Goal: Task Accomplishment & Management: Manage account settings

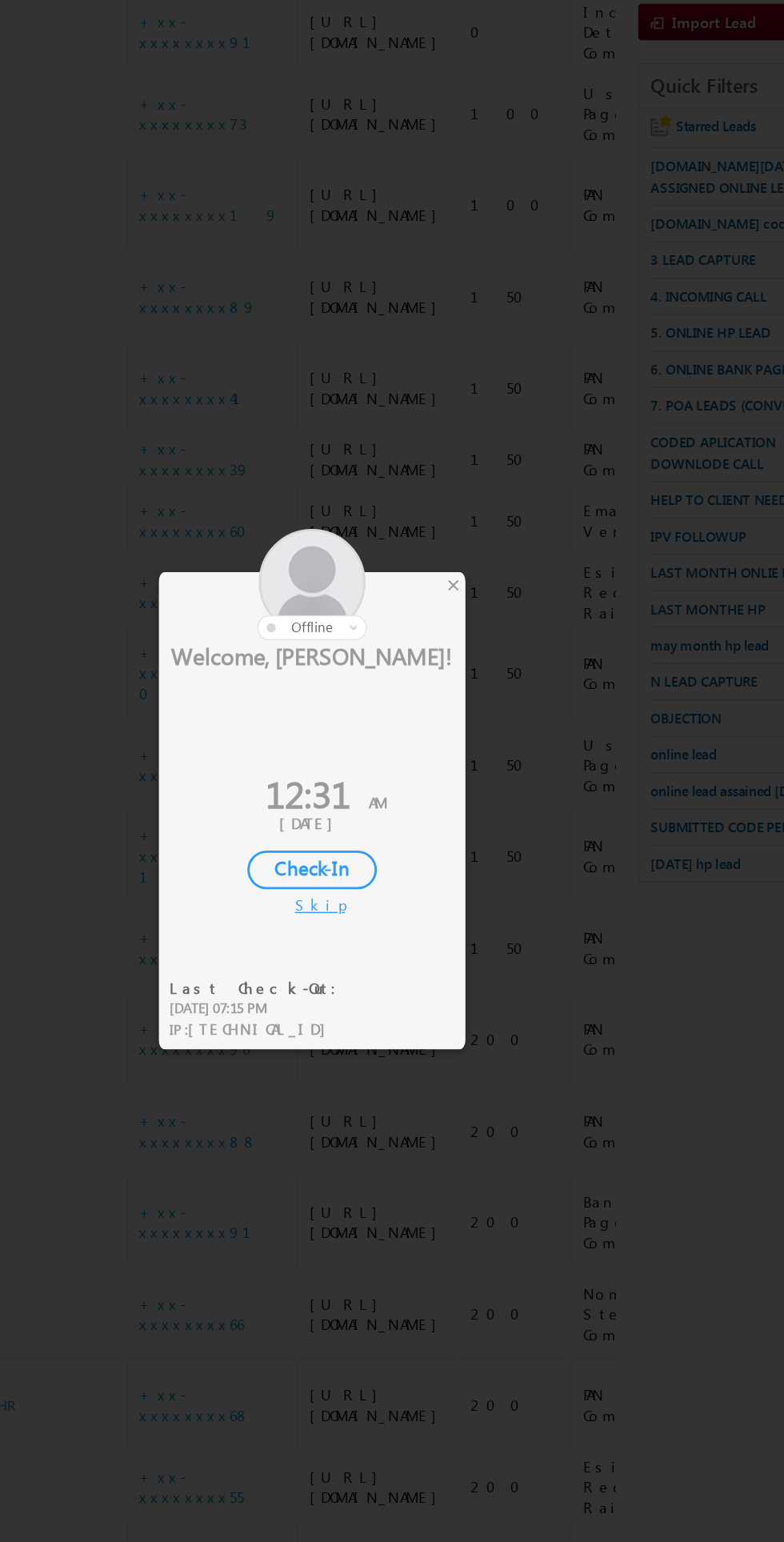
click at [474, 658] on div at bounding box center [392, 771] width 784 height 1542
click at [468, 671] on div at bounding box center [362, 657] width 216 height 78
click at [467, 670] on div at bounding box center [362, 657] width 216 height 78
click at [468, 669] on div at bounding box center [362, 657] width 216 height 78
click at [468, 668] on div at bounding box center [362, 657] width 216 height 78
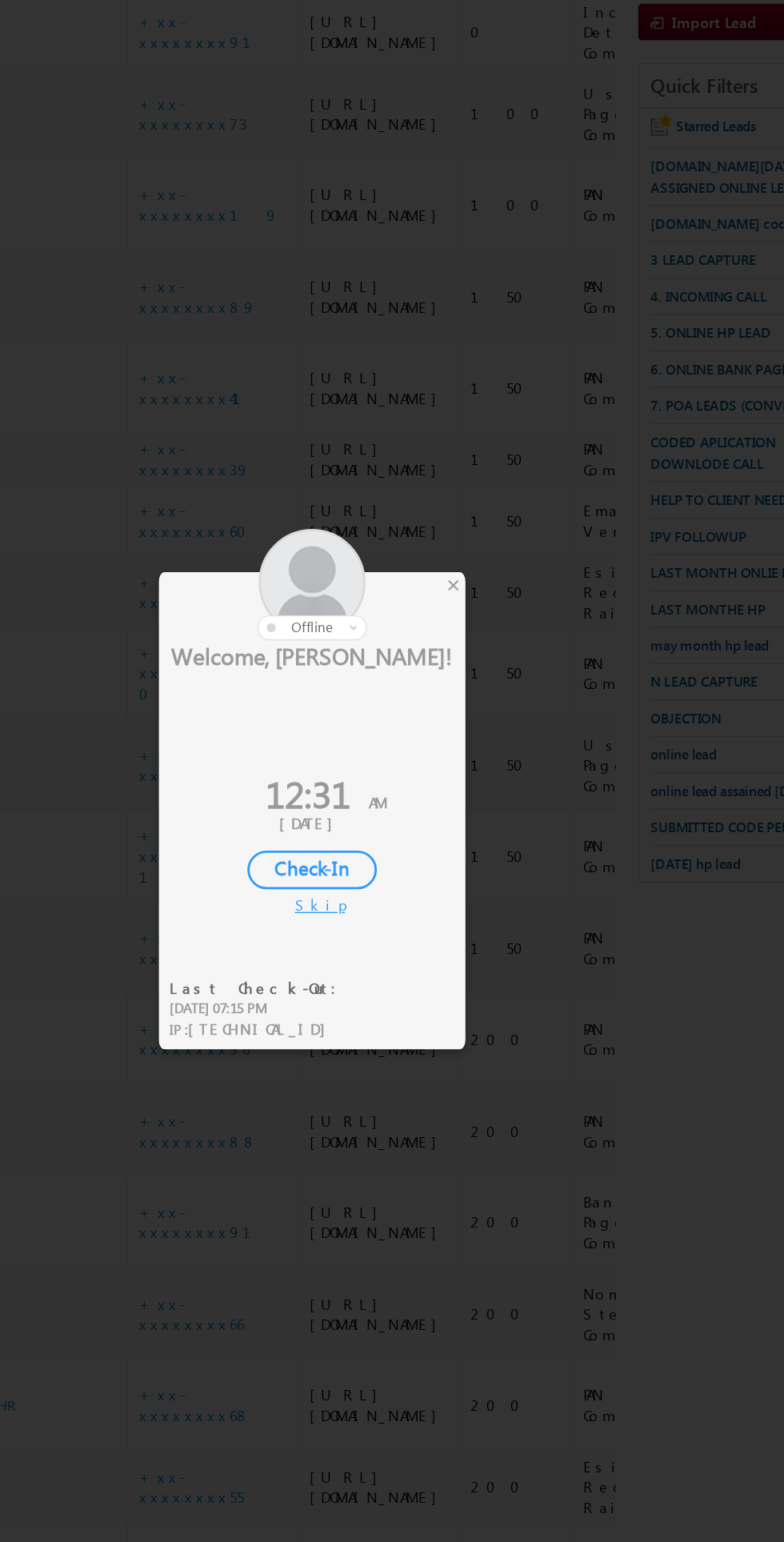
click at [469, 669] on div at bounding box center [362, 657] width 216 height 78
click at [471, 669] on div at bounding box center [392, 771] width 784 height 1542
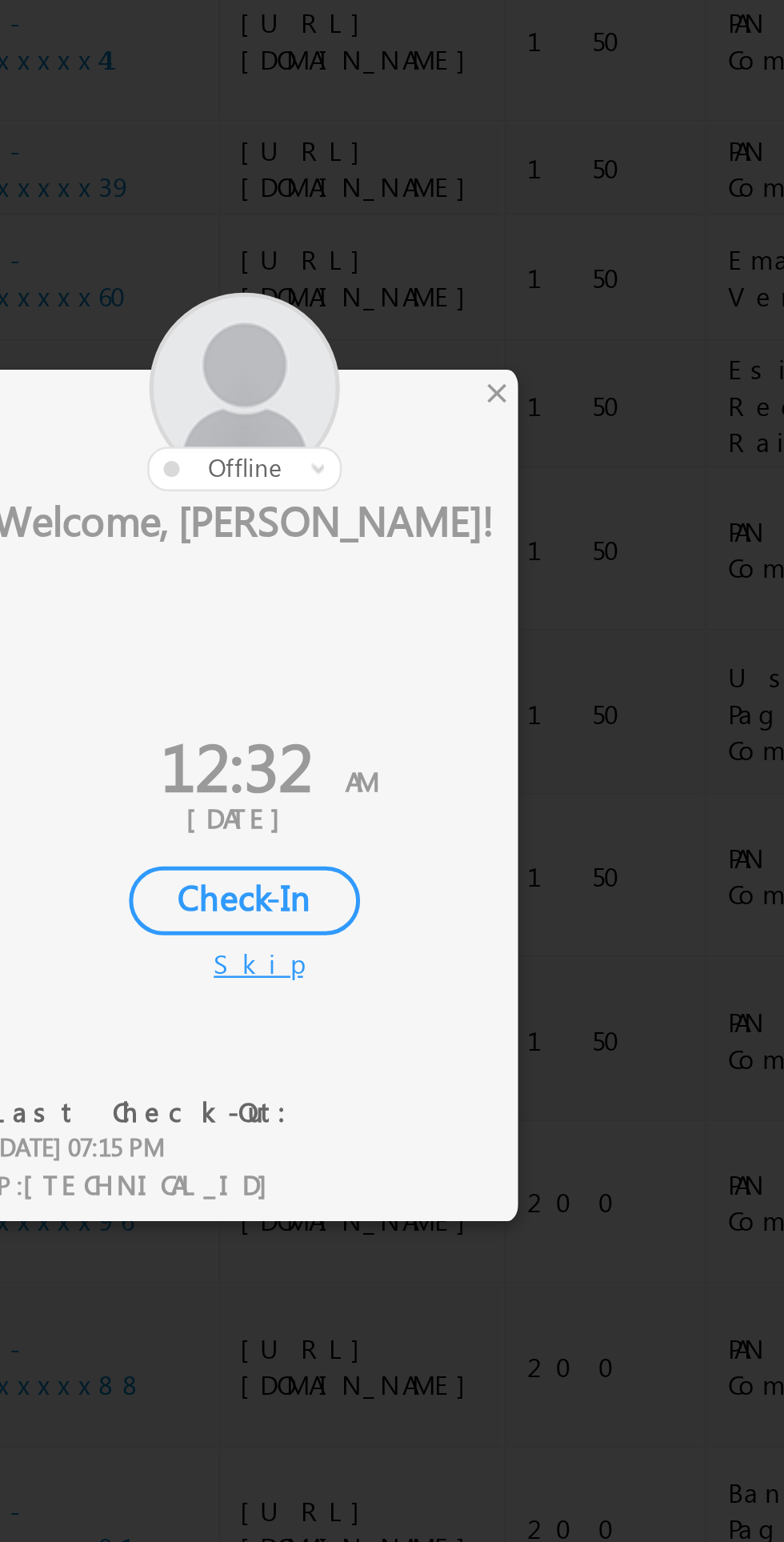
click at [472, 663] on div at bounding box center [392, 771] width 784 height 1542
click at [458, 661] on div "×" at bounding box center [463, 657] width 17 height 18
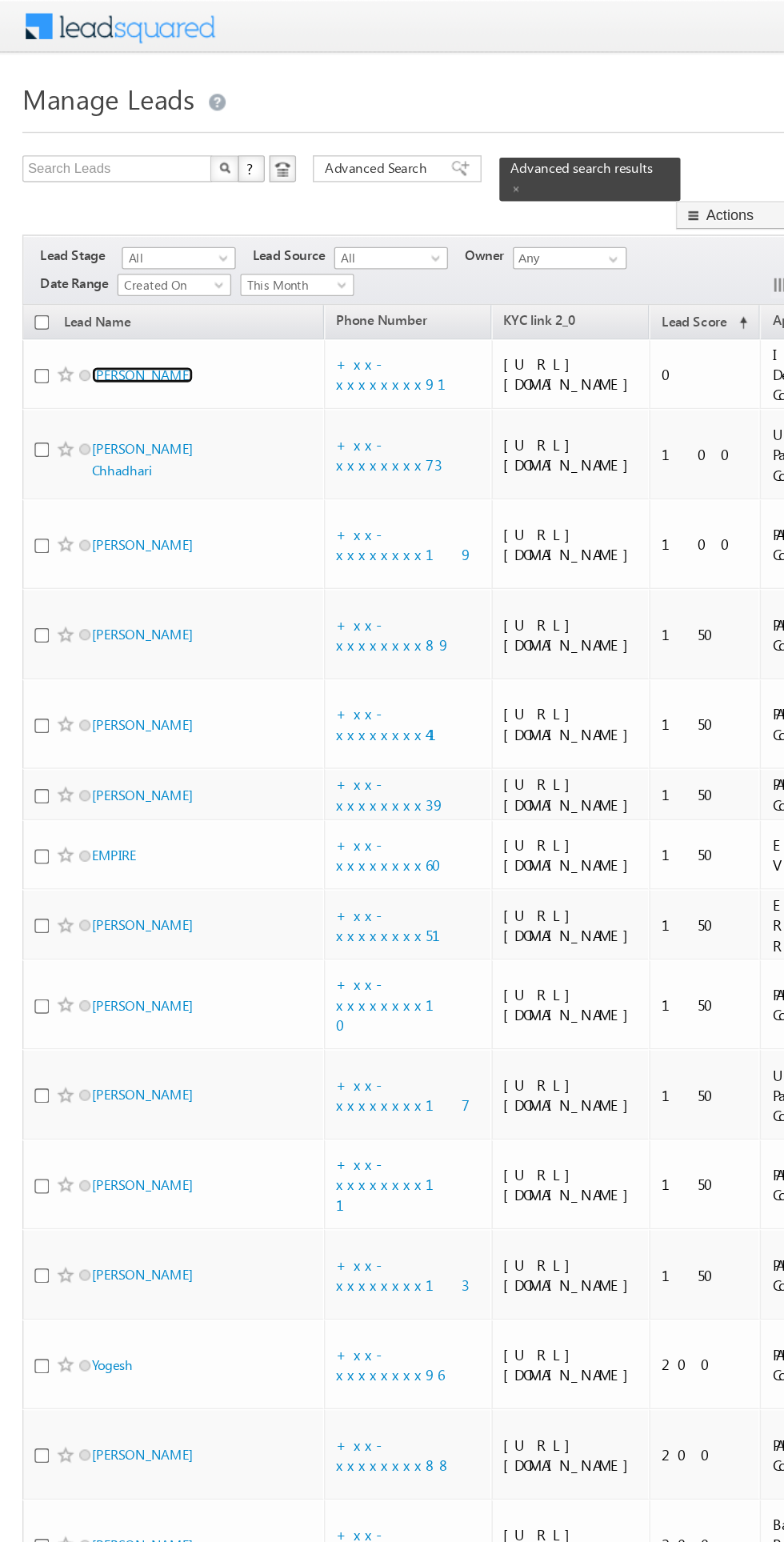
click at [101, 263] on link "Ishu Bansal" at bounding box center [102, 269] width 73 height 12
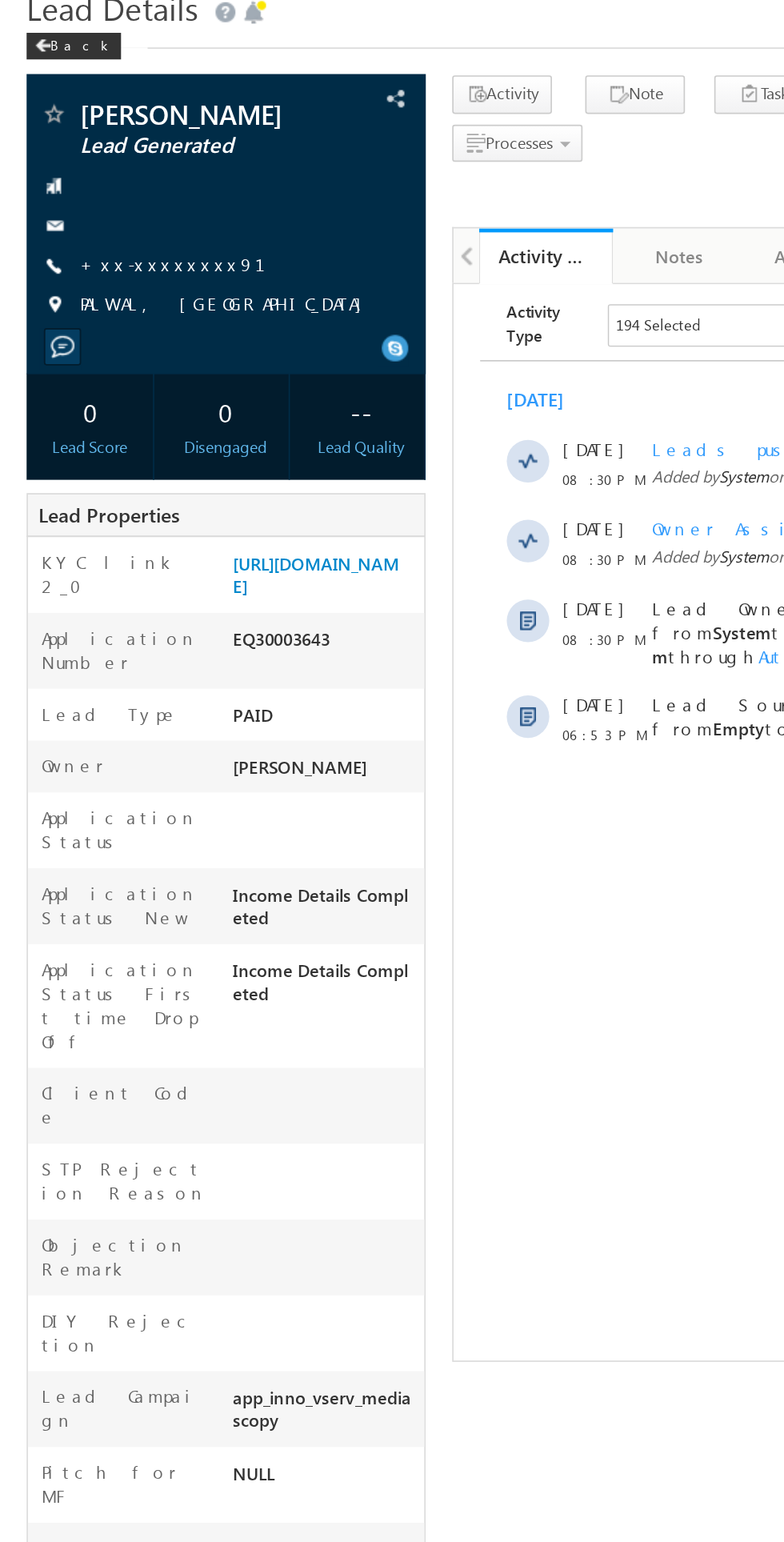
click at [105, 231] on link "+xx-xxxxxxxx91" at bounding box center [113, 225] width 131 height 14
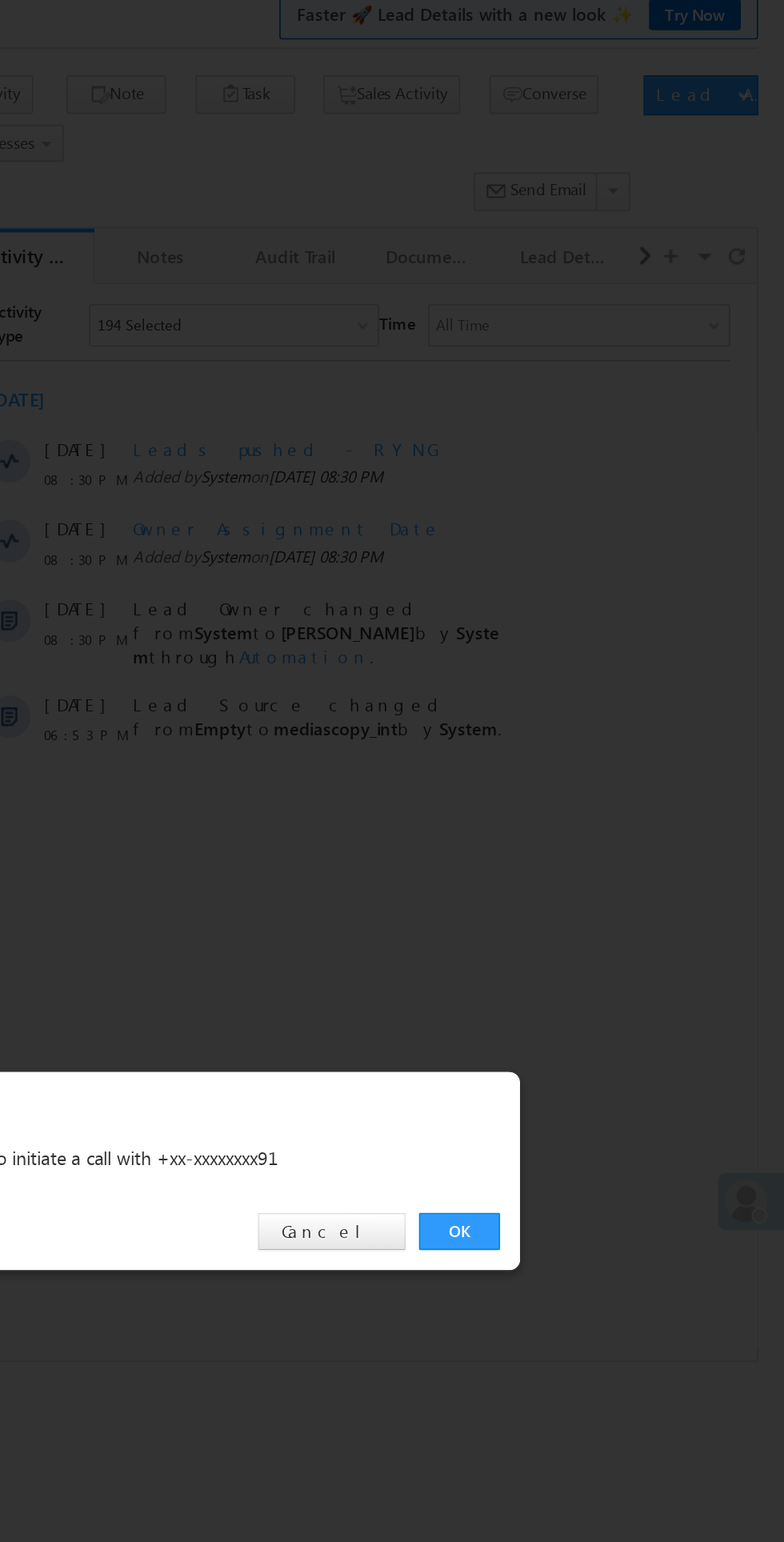
click at [588, 807] on link "OK" at bounding box center [588, 806] width 48 height 22
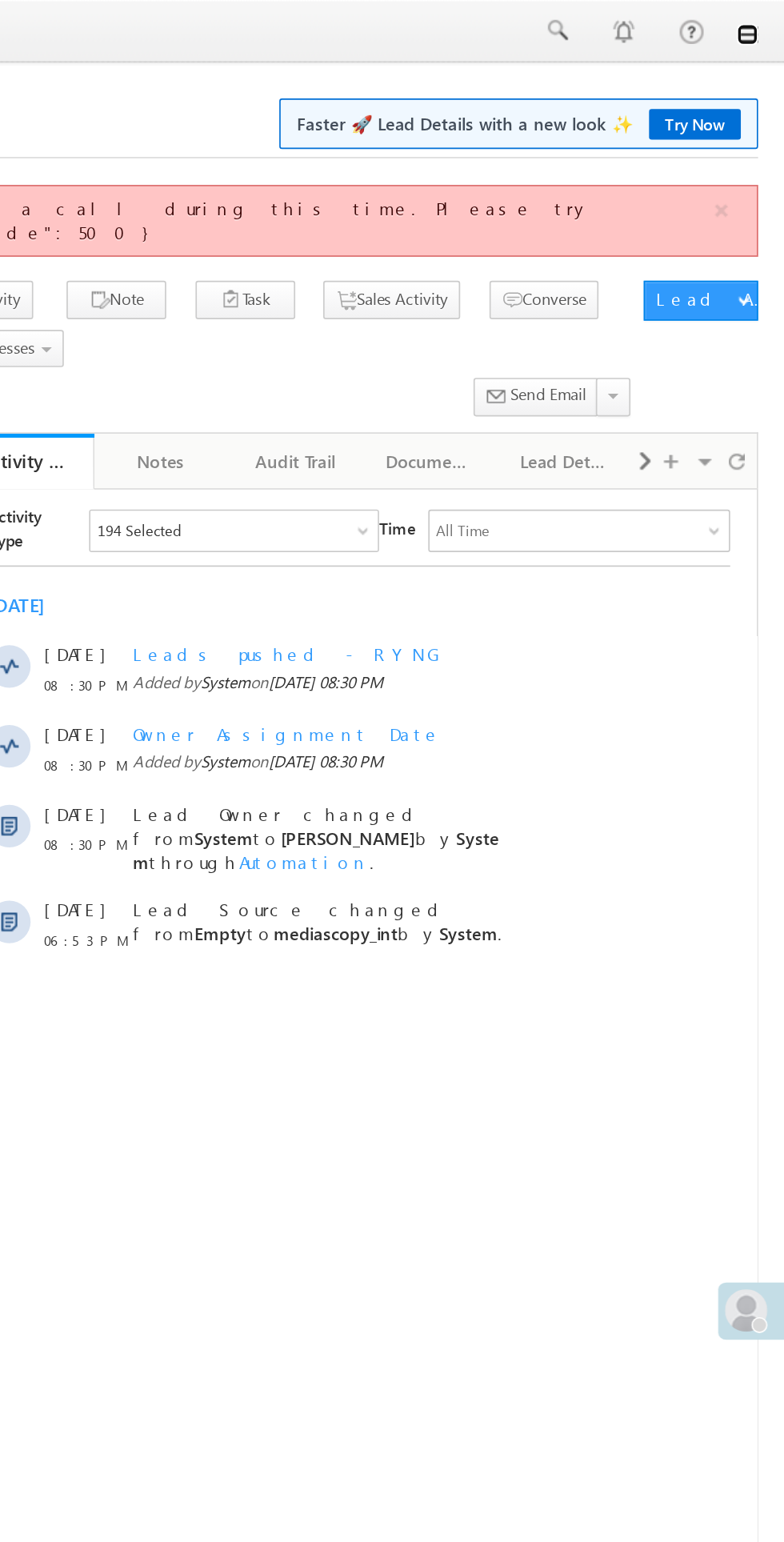
click at [762, 20] on link at bounding box center [761, 20] width 13 height 13
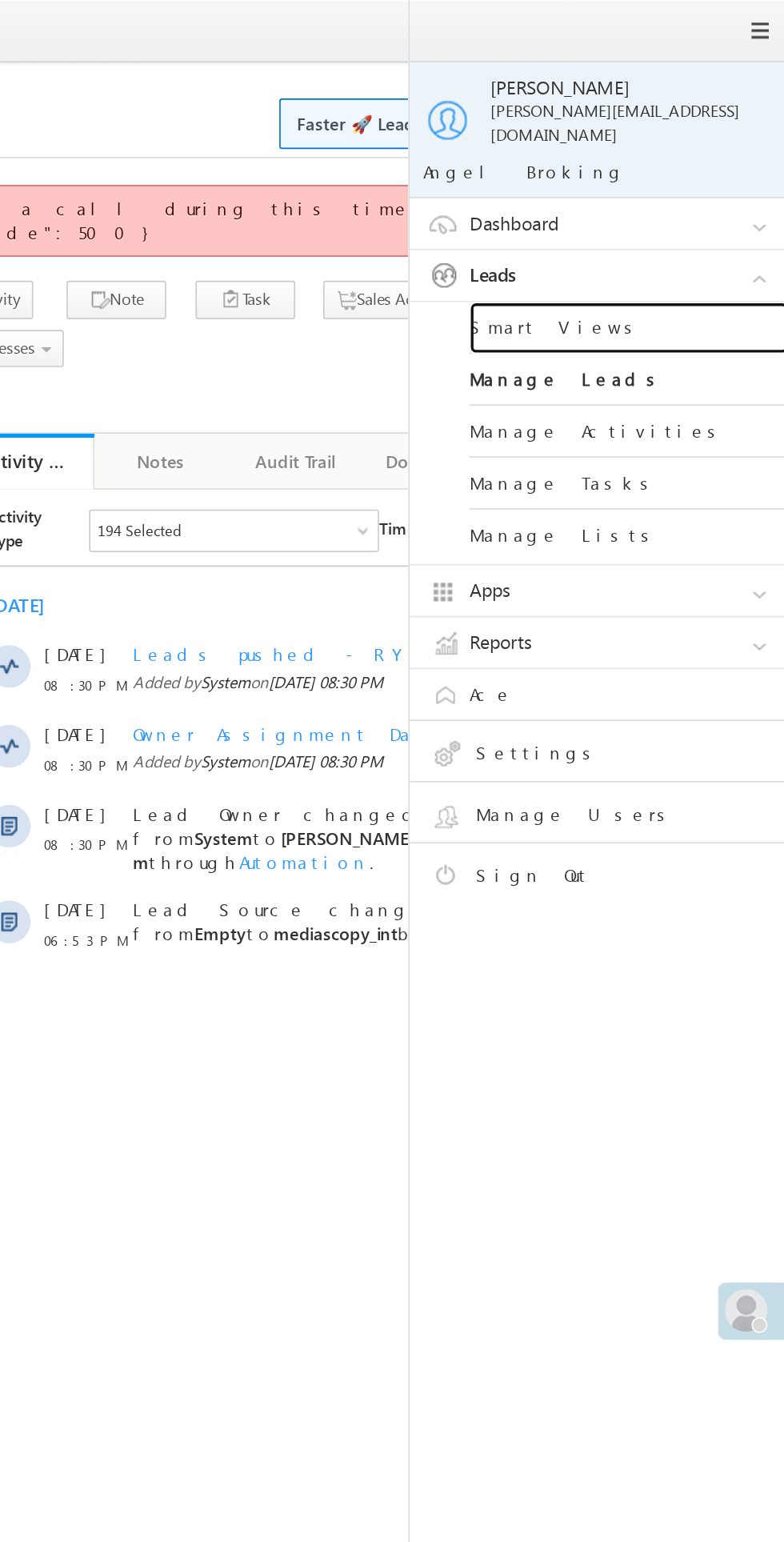
click at [665, 186] on link "Smart Views" at bounding box center [690, 197] width 192 height 31
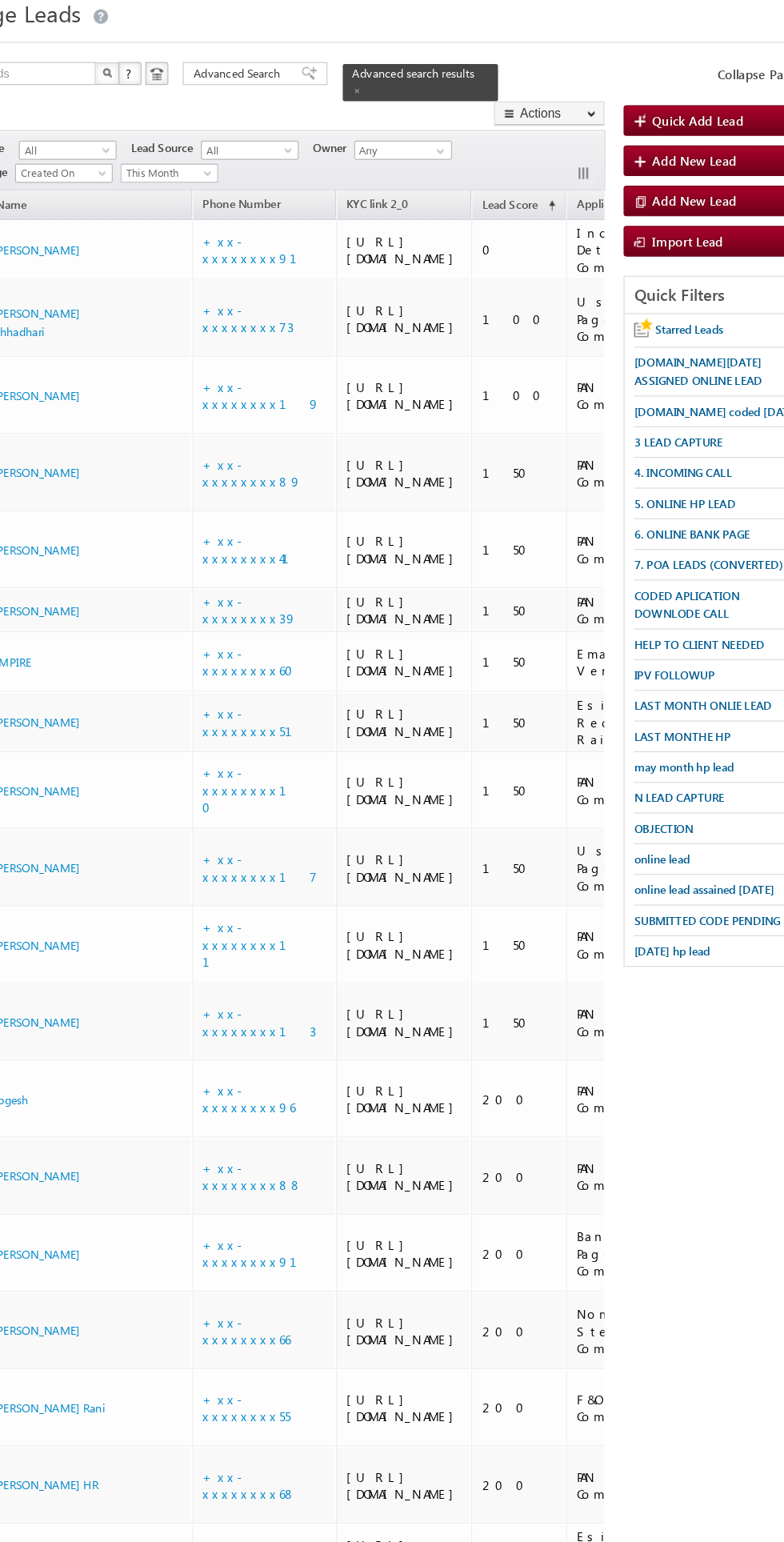
scroll to position [0, 1]
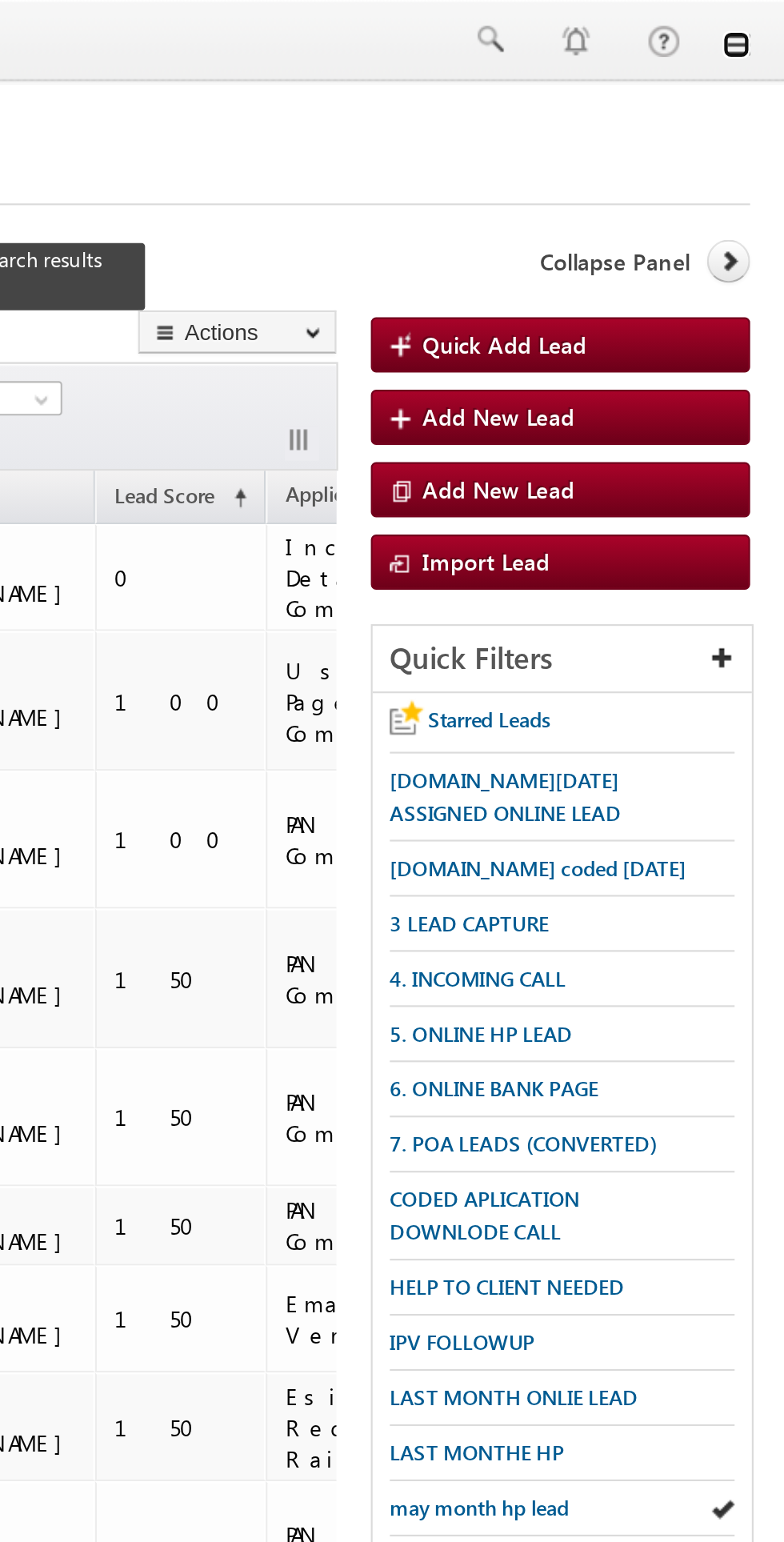
click at [767, 26] on link at bounding box center [761, 20] width 13 height 13
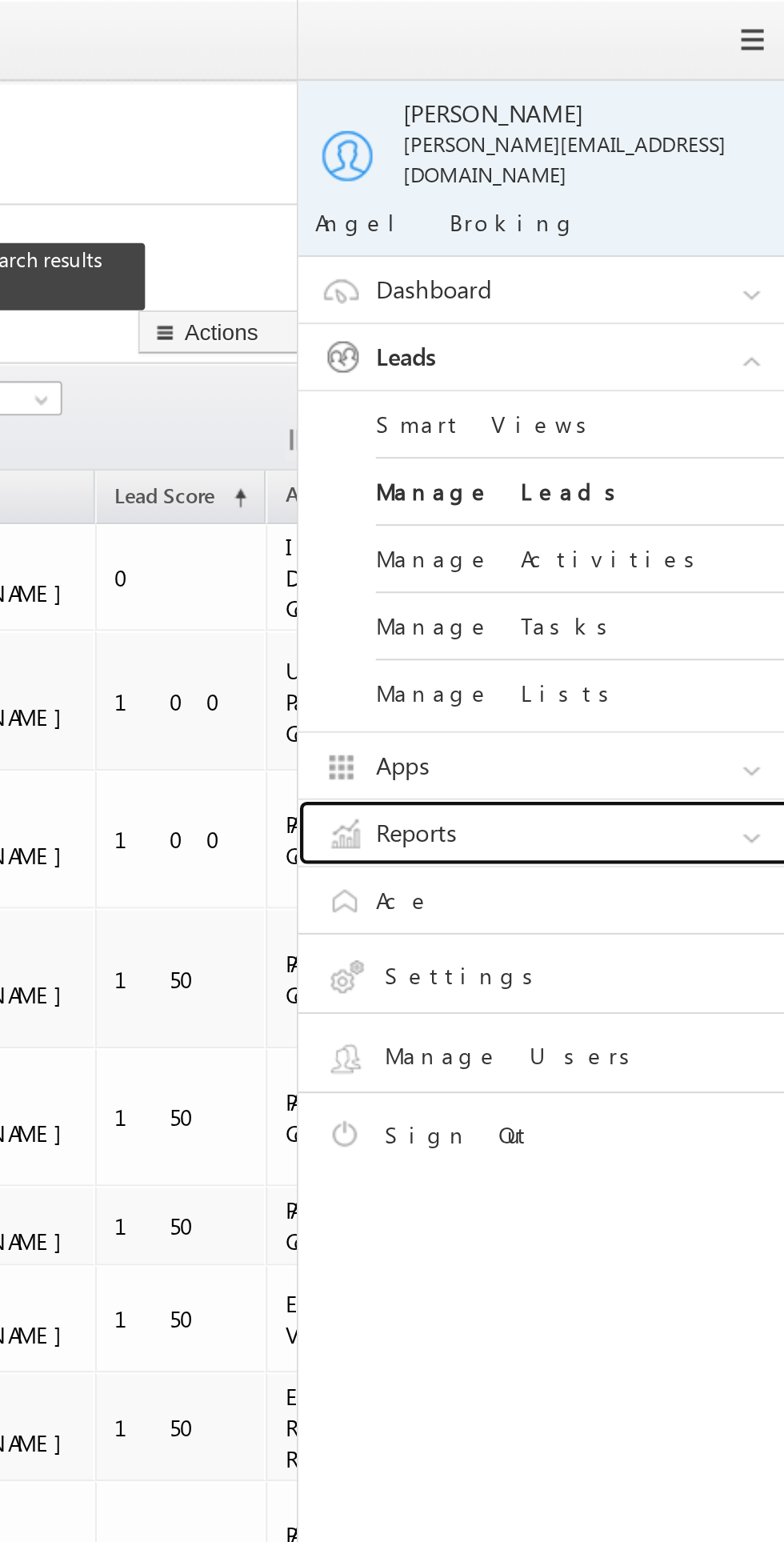
click at [655, 372] on link "Reports" at bounding box center [679, 387] width 240 height 31
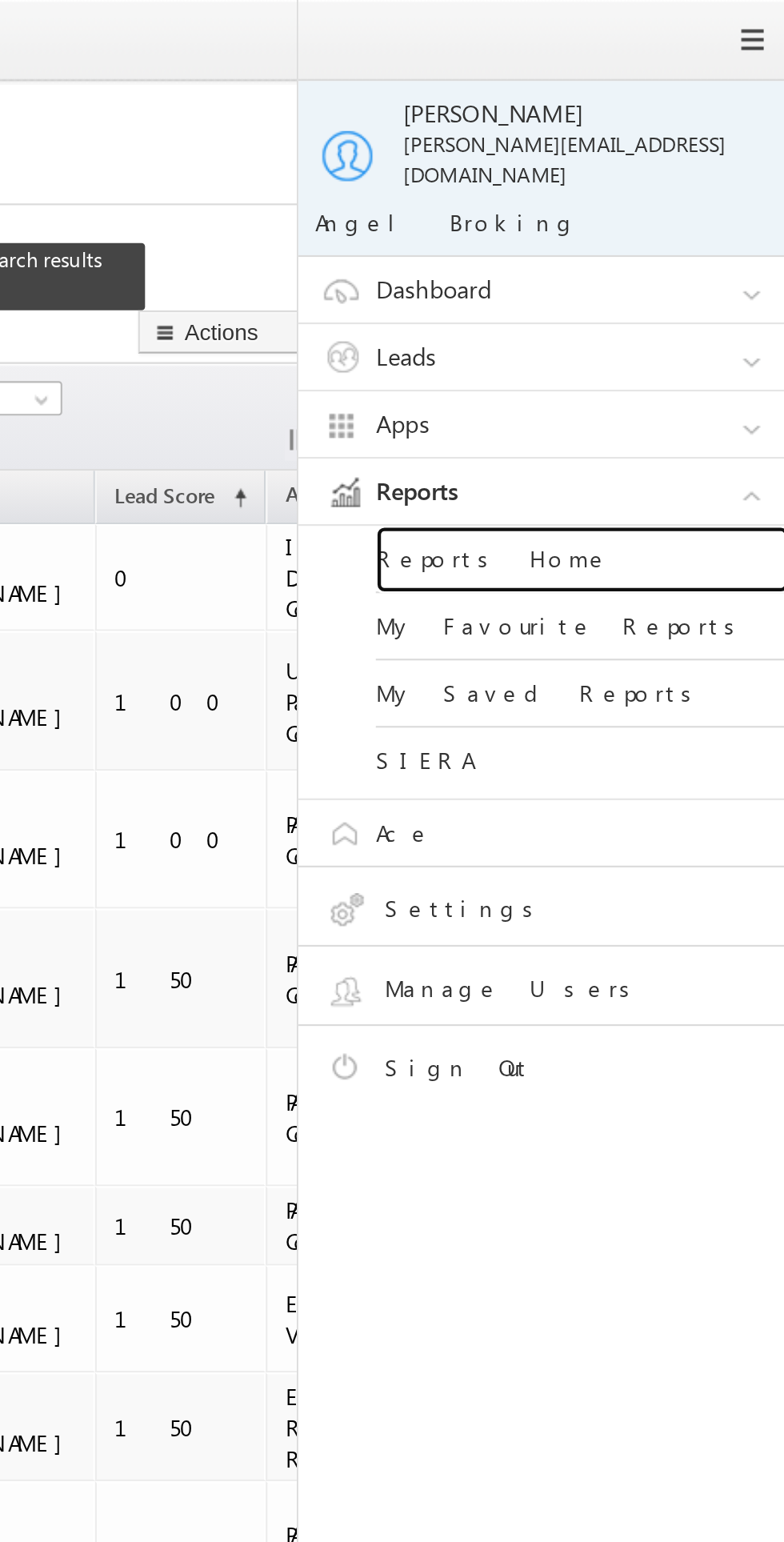
click at [642, 244] on link "Reports Home" at bounding box center [690, 259] width 192 height 31
